Goal: Navigation & Orientation: Find specific page/section

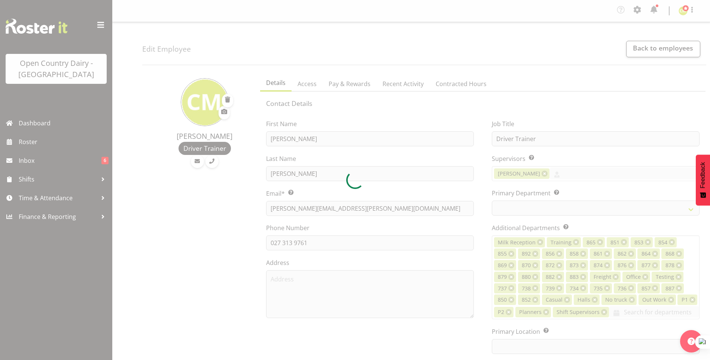
select select "TimelineWeek"
select select
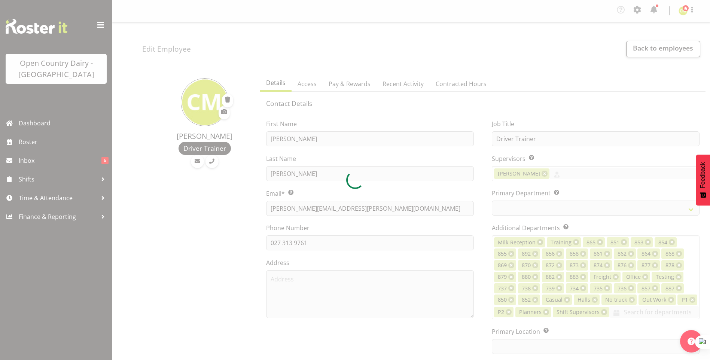
select select
select select "990"
select select "699"
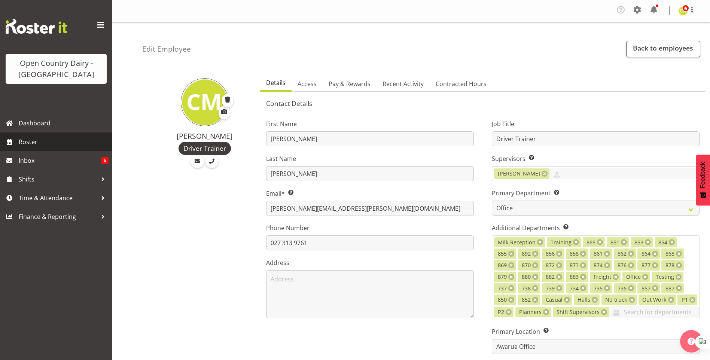
click at [27, 142] on span "Roster" at bounding box center [64, 141] width 90 height 11
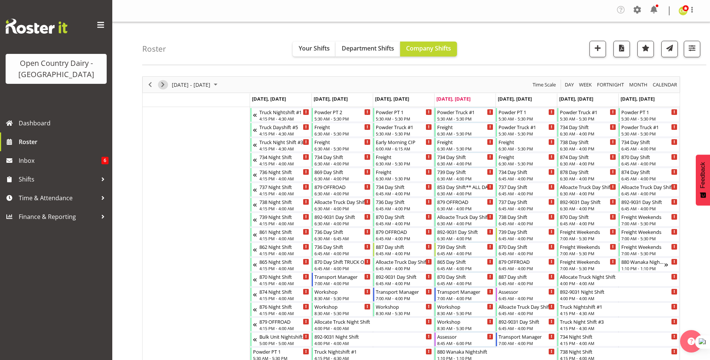
click at [163, 84] on span "Next" at bounding box center [162, 84] width 9 height 9
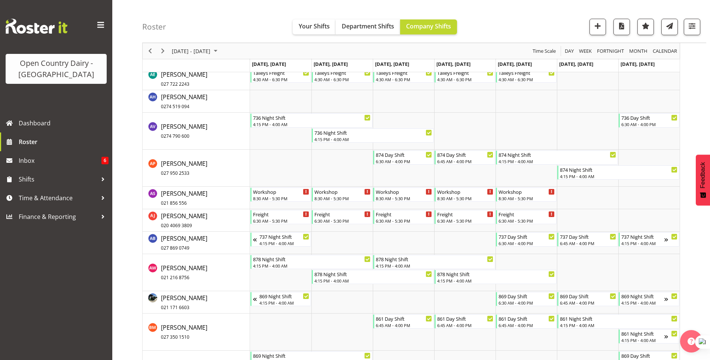
scroll to position [786, 0]
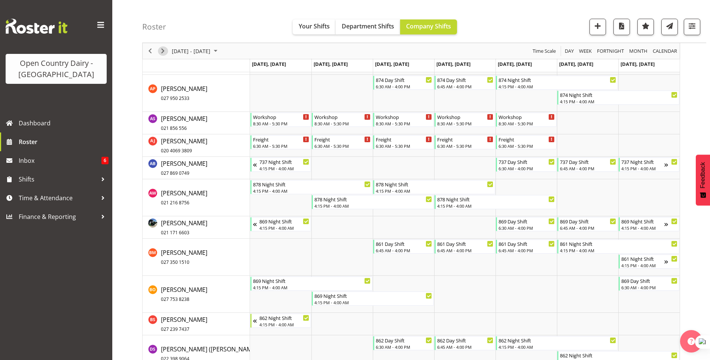
click at [163, 54] on span "Next" at bounding box center [162, 50] width 9 height 9
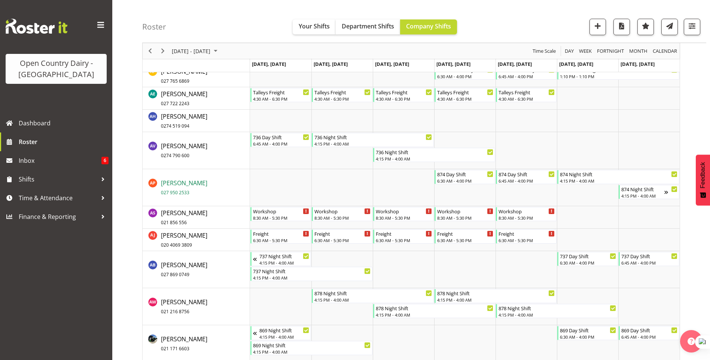
scroll to position [674, 0]
